Goal: Obtain resource: Obtain resource

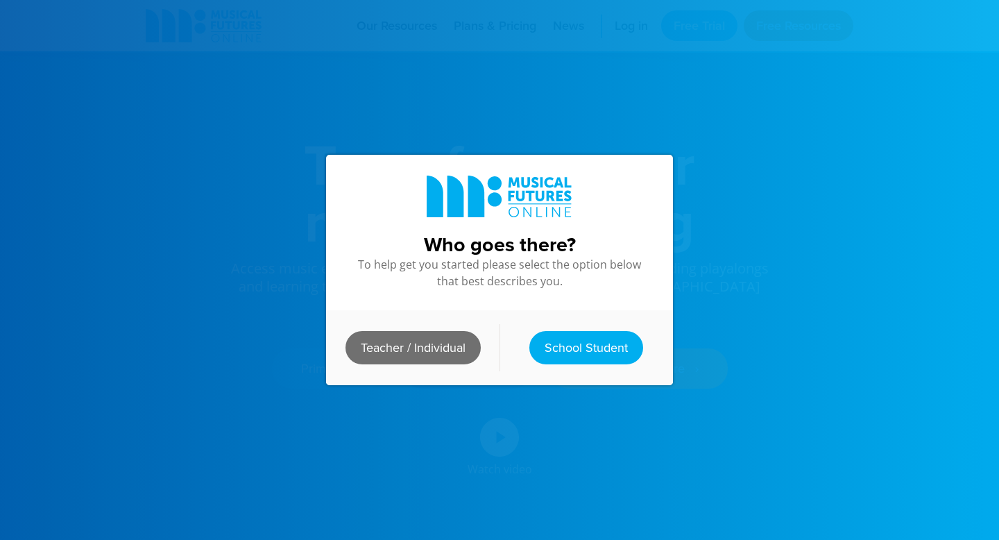
click at [429, 341] on link "Teacher / Individual" at bounding box center [413, 347] width 135 height 33
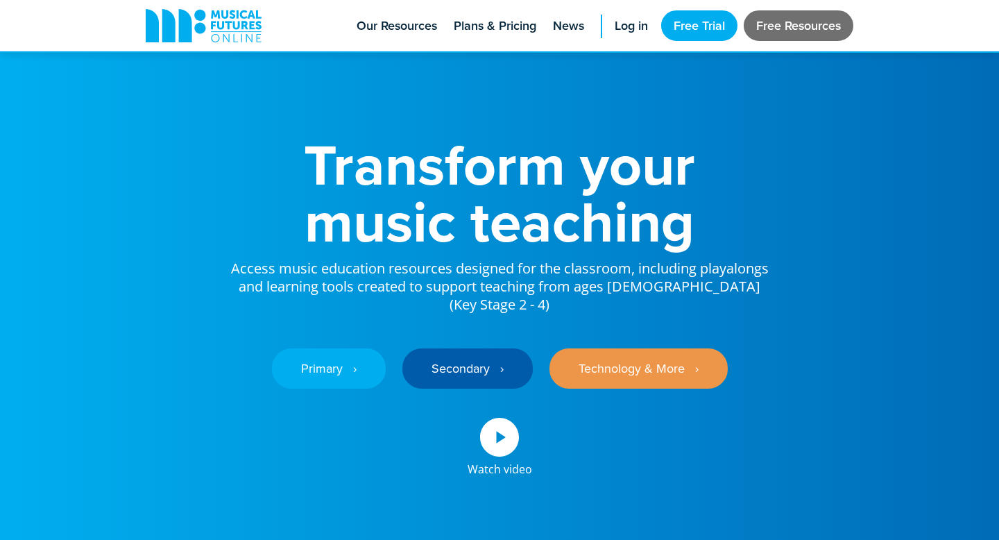
click at [768, 26] on link "Free Resources" at bounding box center [799, 25] width 110 height 31
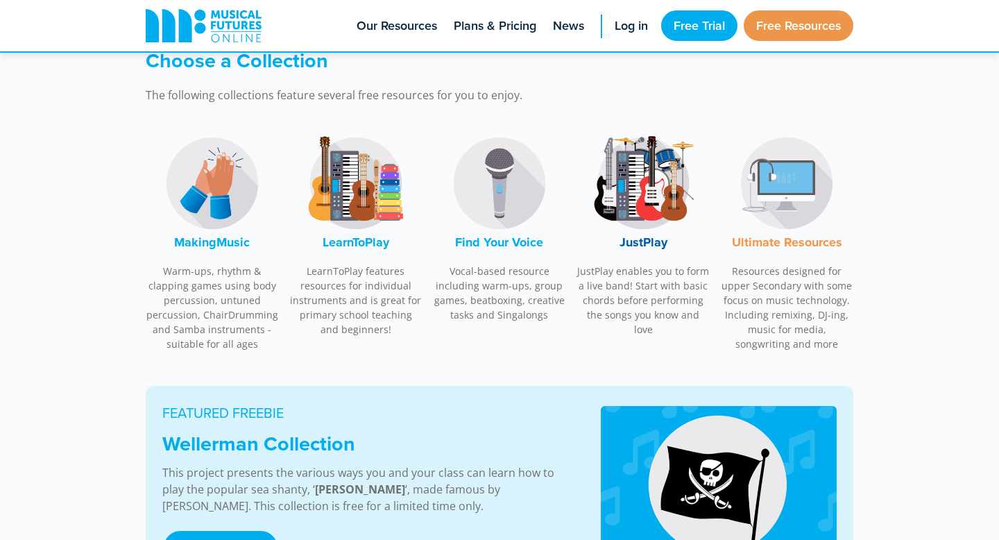
scroll to position [419, 0]
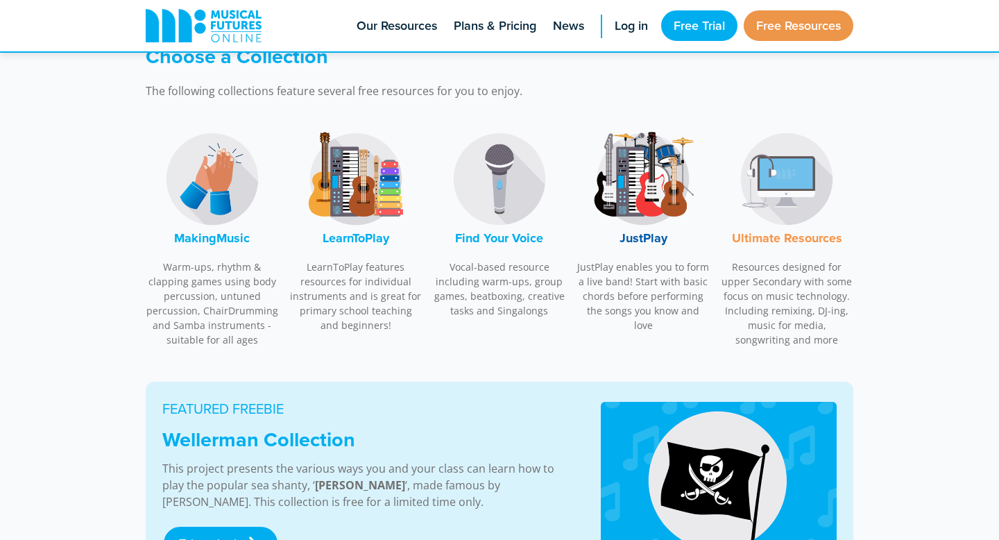
click at [191, 242] on font "MakingMusic" at bounding box center [212, 238] width 76 height 18
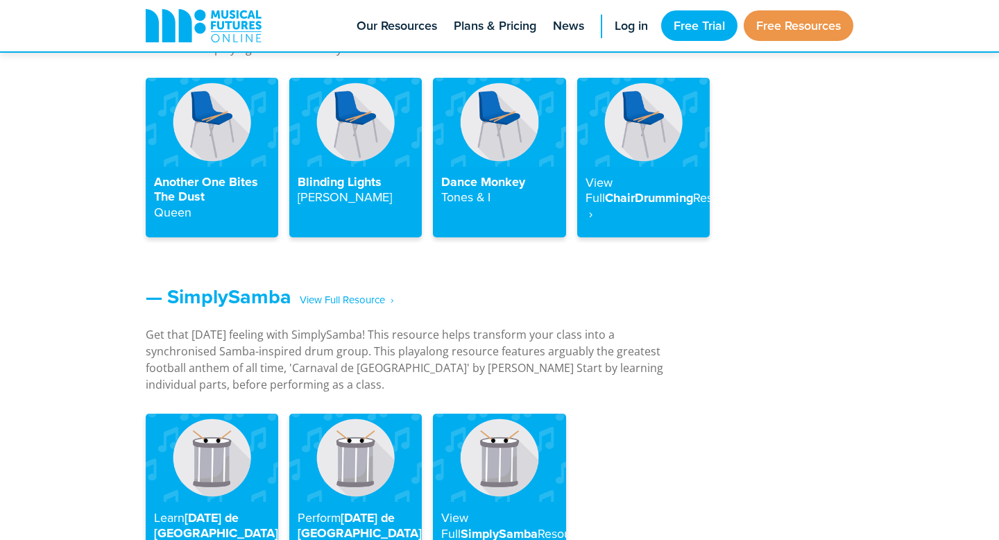
scroll to position [1649, 0]
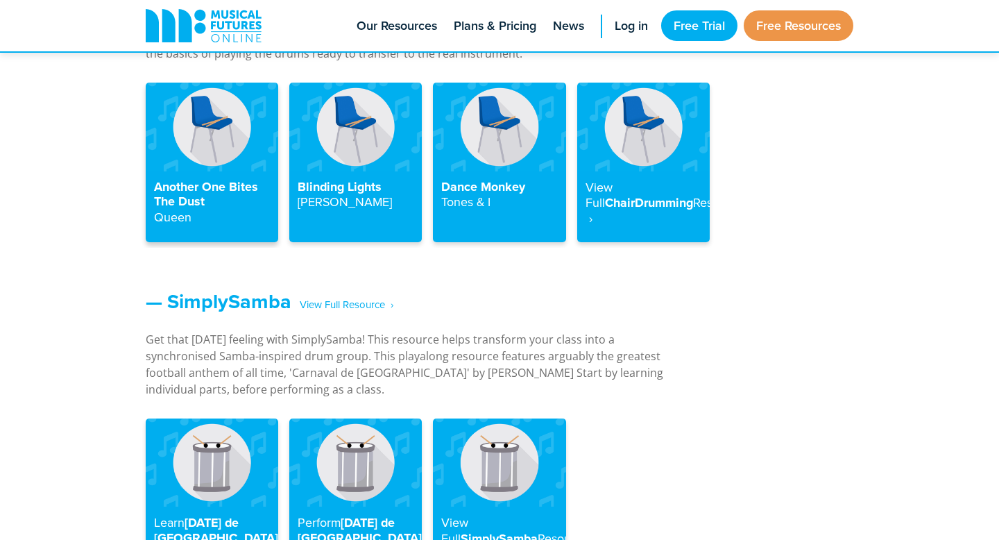
click at [222, 186] on h4 "Another One Bites The Dust Queen" at bounding box center [212, 203] width 116 height 46
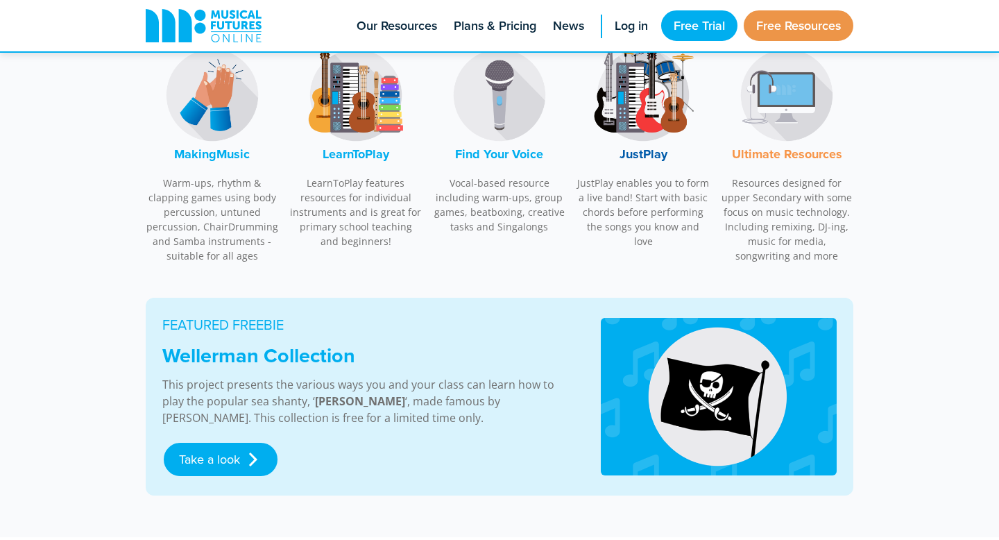
scroll to position [502, 0]
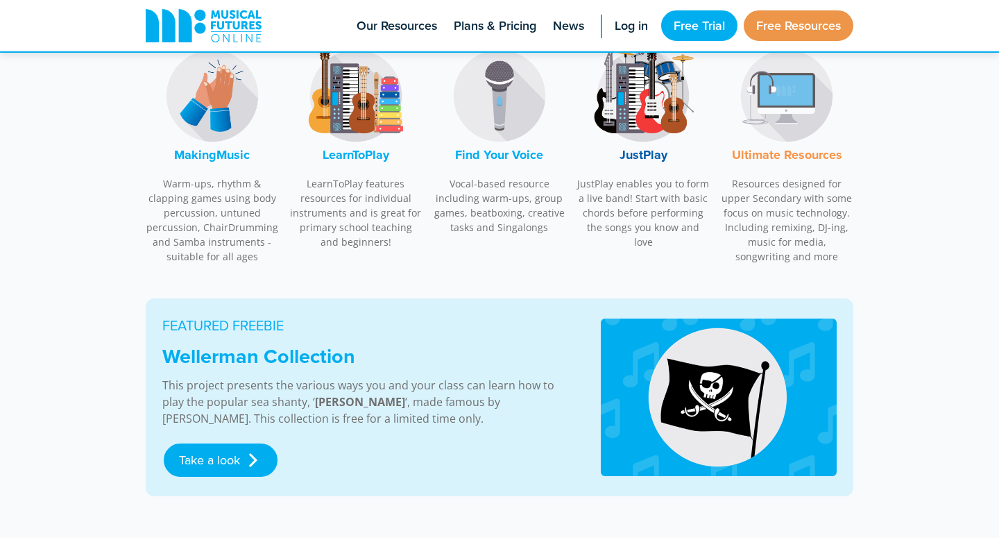
click at [248, 119] on img at bounding box center [212, 96] width 104 height 104
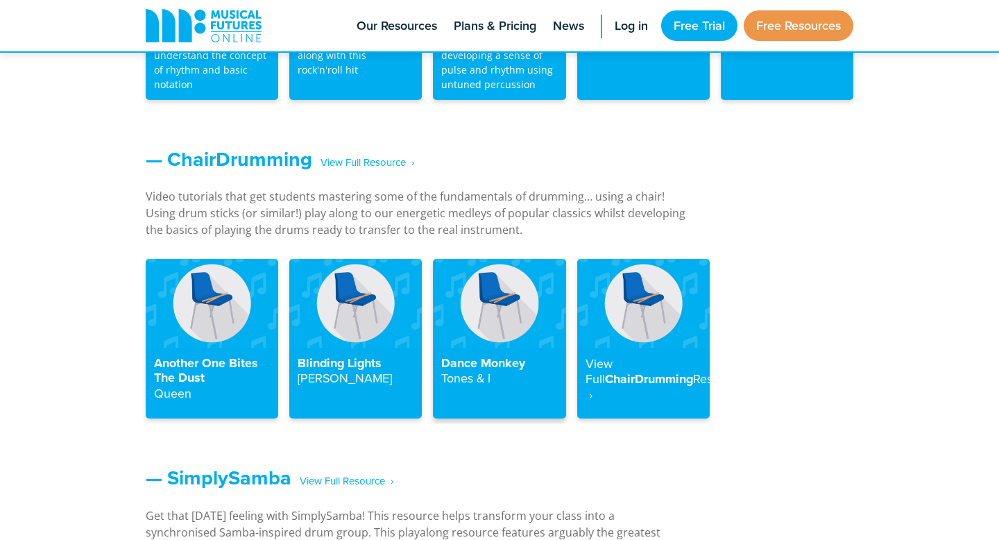
scroll to position [1478, 0]
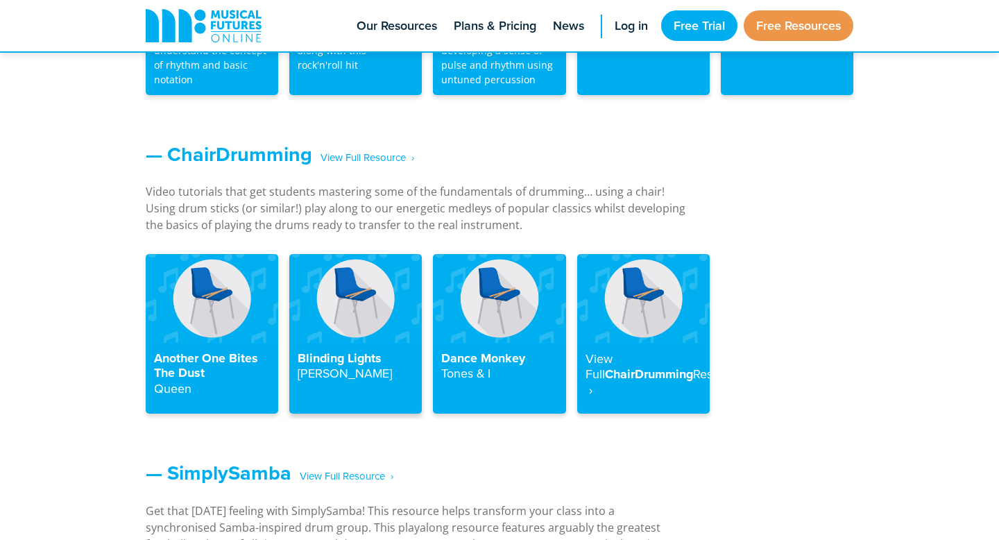
click at [346, 362] on h4 "Blinding Lights The Weeknd" at bounding box center [356, 366] width 116 height 31
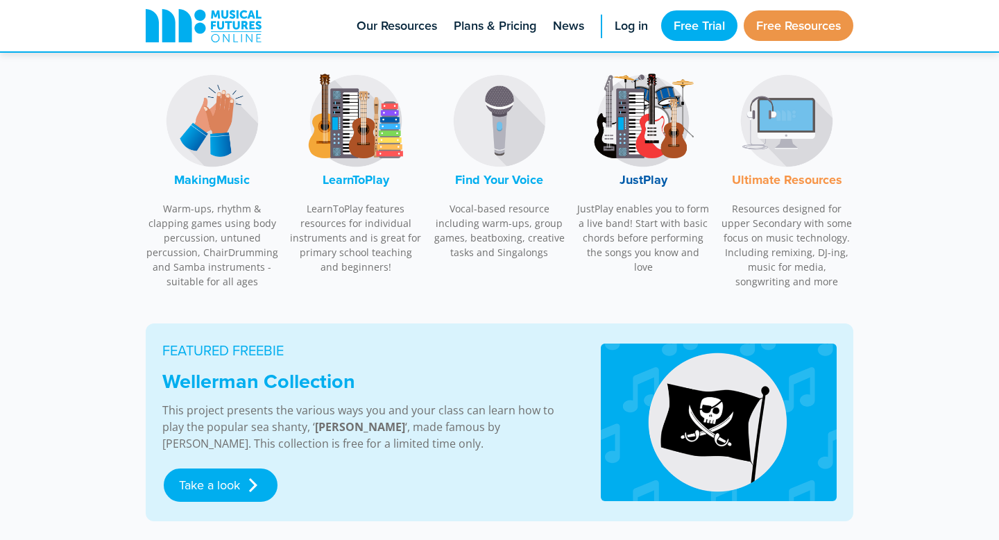
scroll to position [476, 0]
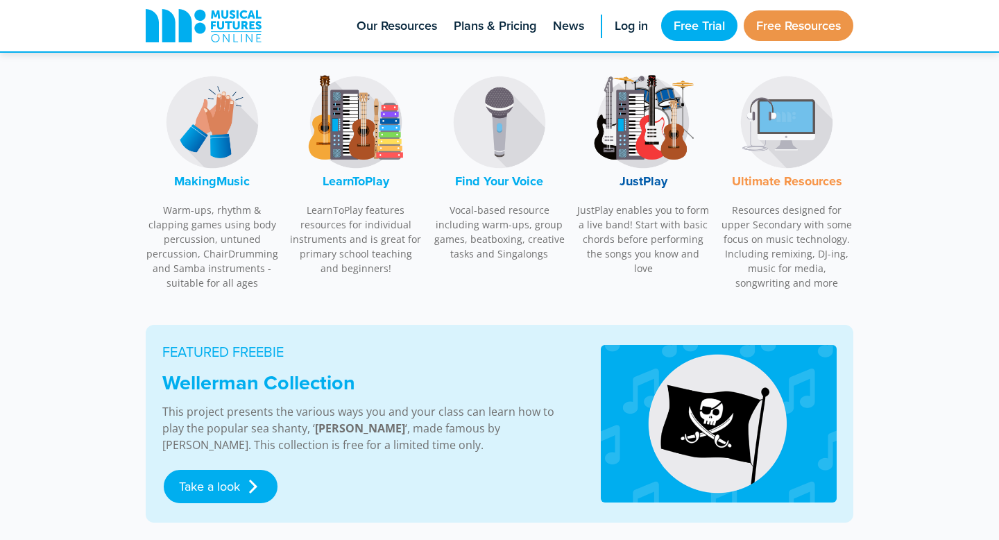
click at [489, 185] on font "Find Your Voice" at bounding box center [499, 181] width 88 height 18
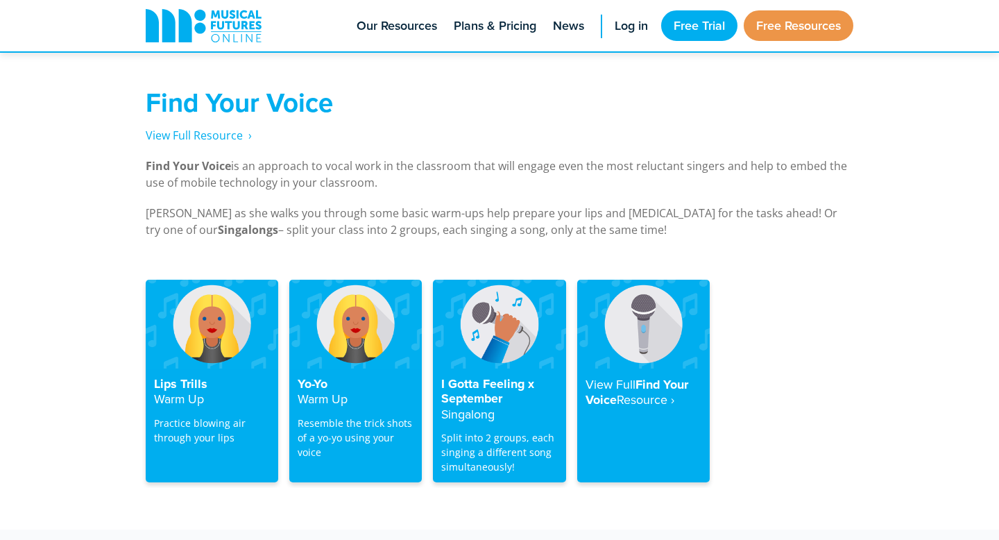
scroll to position [2651, 0]
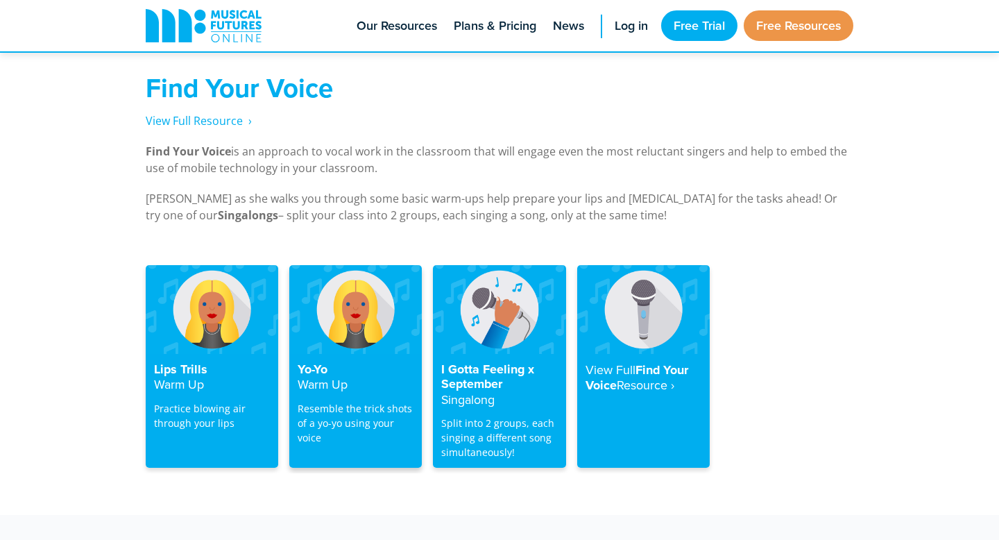
click at [355, 329] on img at bounding box center [355, 309] width 133 height 88
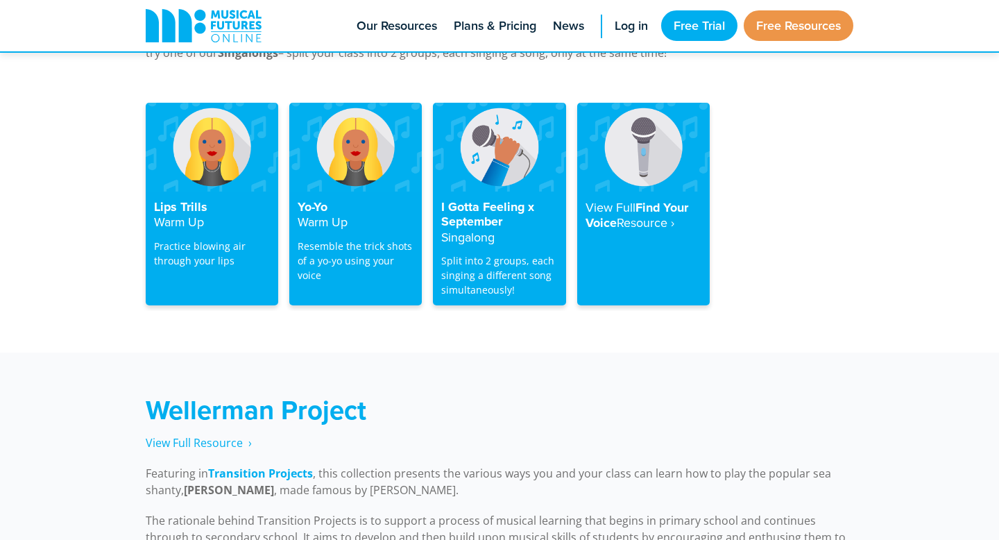
scroll to position [2828, 0]
